Goal: Task Accomplishment & Management: Use online tool/utility

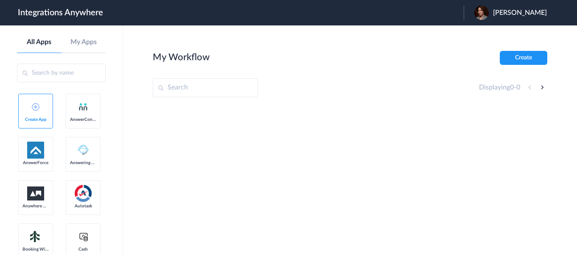
click at [512, 11] on span "Ashley Ingram" at bounding box center [520, 13] width 54 height 8
click at [485, 32] on link "Logout" at bounding box center [479, 34] width 18 height 6
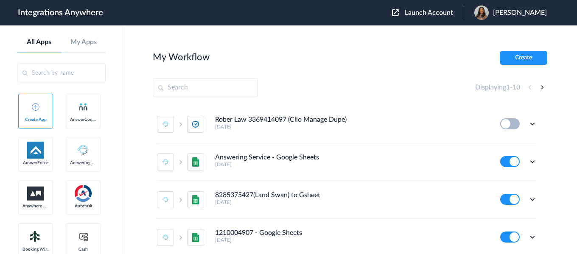
click at [439, 17] on div "Launch Account [PERSON_NAME] My Account Logout" at bounding box center [473, 13] width 163 height 14
click at [438, 15] on span "Launch Account" at bounding box center [429, 12] width 48 height 7
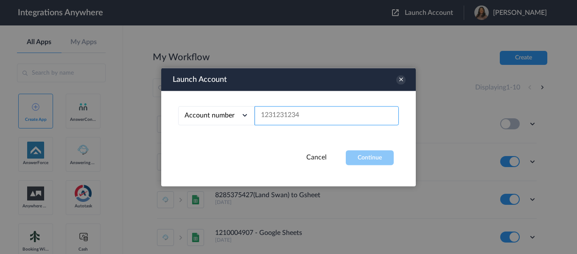
paste input "8775160395"
type input "8775160395"
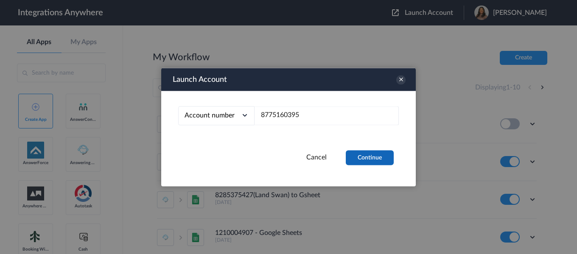
click at [380, 159] on button "Continue" at bounding box center [370, 157] width 48 height 15
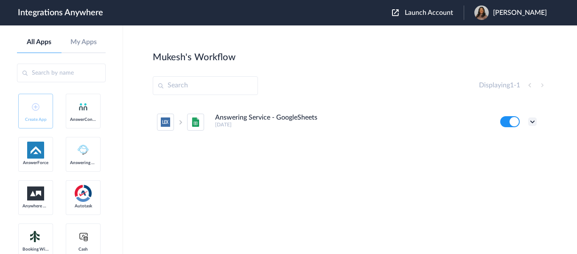
click at [529, 123] on icon at bounding box center [532, 121] width 8 height 8
click at [511, 137] on li "Edit" at bounding box center [508, 142] width 55 height 16
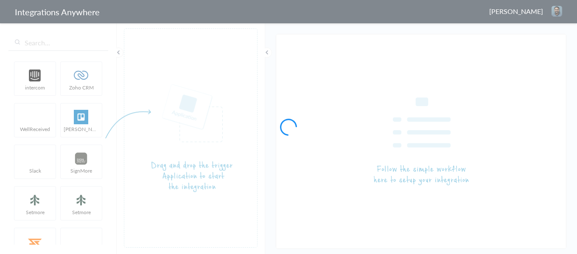
type input "Answering Service - GoogleSheets"
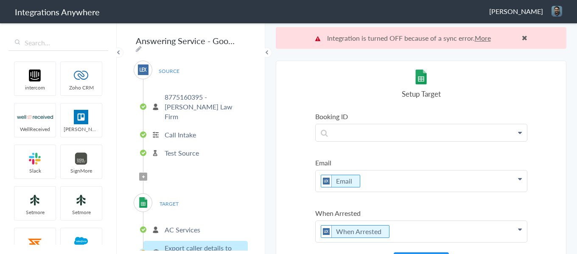
click at [203, 95] on p "8775160395 - [PERSON_NAME] Law Firm" at bounding box center [205, 106] width 81 height 29
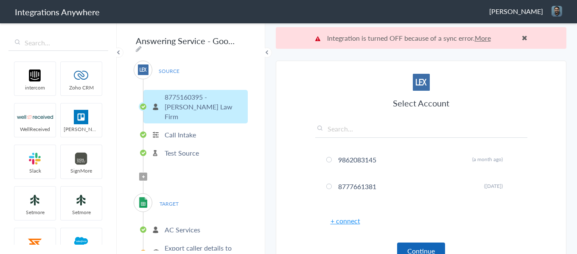
click at [420, 247] on button "Continue" at bounding box center [421, 251] width 48 height 17
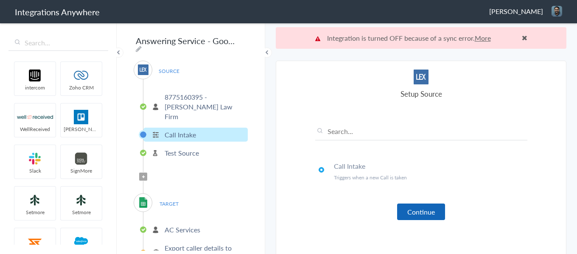
click at [411, 212] on button "Continue" at bounding box center [421, 212] width 48 height 17
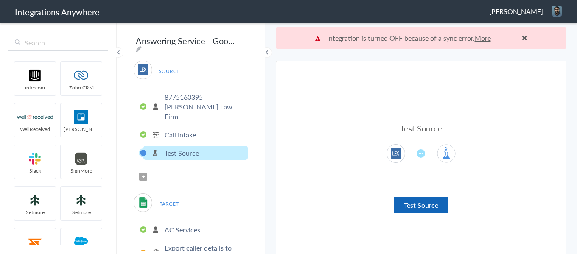
click at [408, 206] on button "Test Source" at bounding box center [421, 205] width 55 height 17
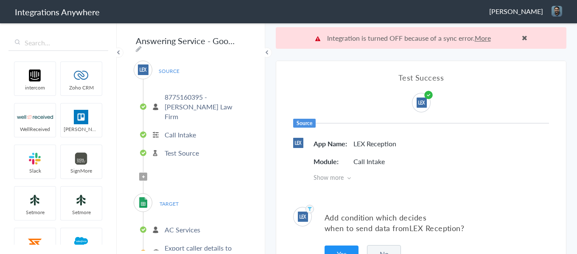
scroll to position [22, 0]
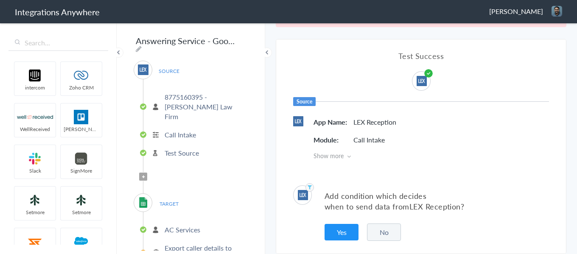
click at [385, 232] on button "No" at bounding box center [384, 231] width 34 height 17
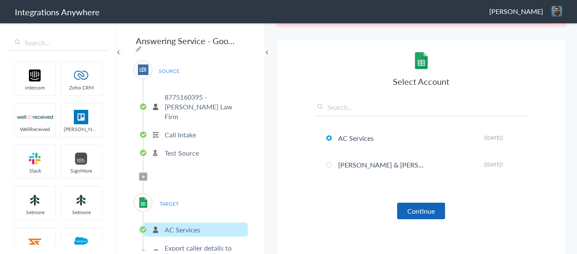
click at [405, 211] on button "Continue" at bounding box center [421, 211] width 48 height 17
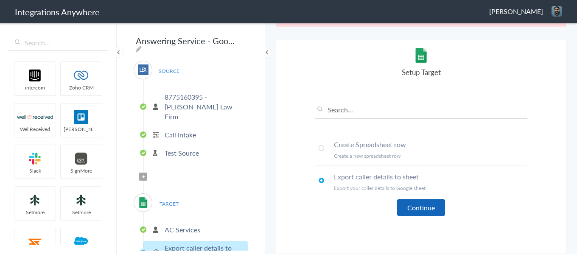
click at [415, 207] on button "Continue" at bounding box center [421, 207] width 48 height 17
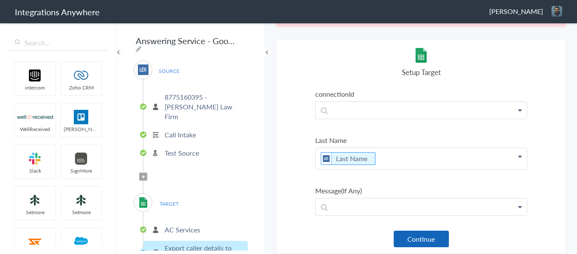
click at [405, 243] on button "Continue" at bounding box center [421, 239] width 55 height 17
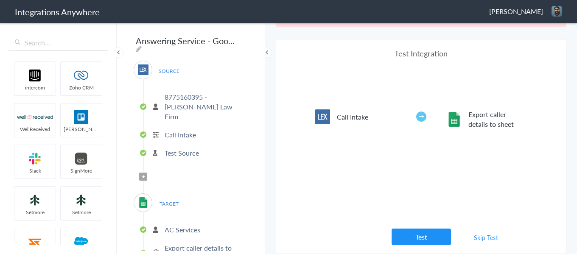
click at [422, 235] on button "Test" at bounding box center [420, 237] width 59 height 17
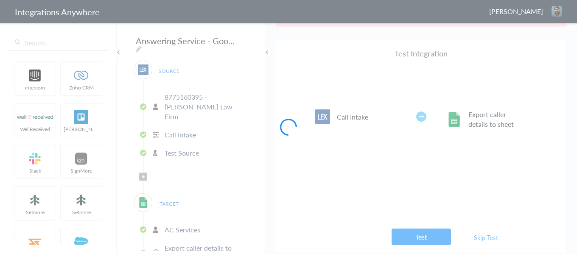
scroll to position [0, 0]
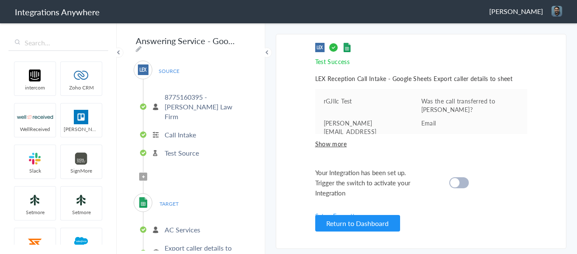
click at [457, 184] on cite at bounding box center [454, 182] width 9 height 9
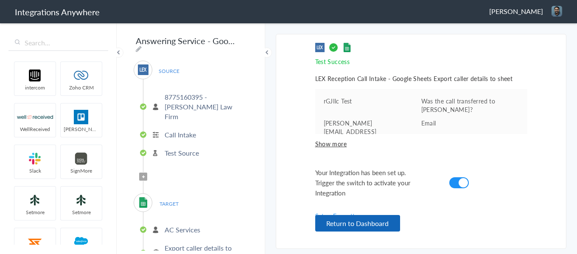
click at [385, 222] on button "Return to Dashboard" at bounding box center [357, 223] width 85 height 17
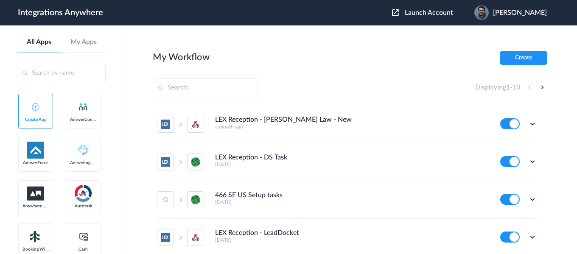
click at [421, 11] on span "Launch Account" at bounding box center [429, 12] width 48 height 7
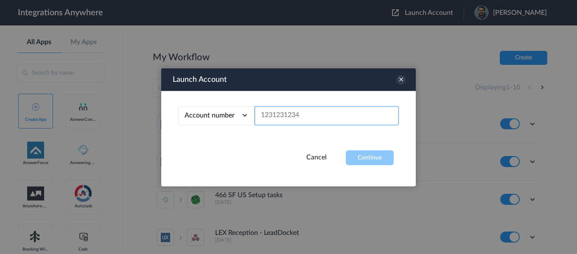
paste input "8663162136"
type input "8663162136"
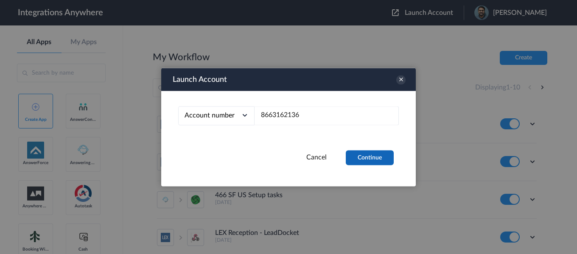
click at [353, 162] on button "Continue" at bounding box center [370, 157] width 48 height 15
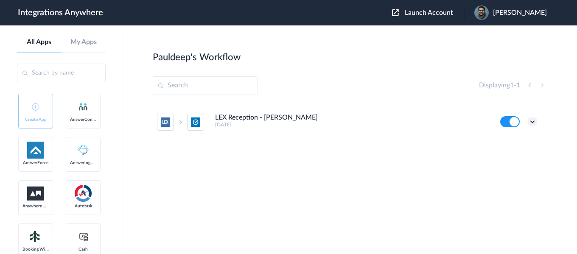
click at [533, 123] on icon at bounding box center [532, 121] width 8 height 8
click at [523, 175] on li "Delete" at bounding box center [508, 173] width 55 height 16
click at [518, 177] on li "Are you sure?" at bounding box center [508, 176] width 55 height 23
